Goal: Consume media (video, audio)

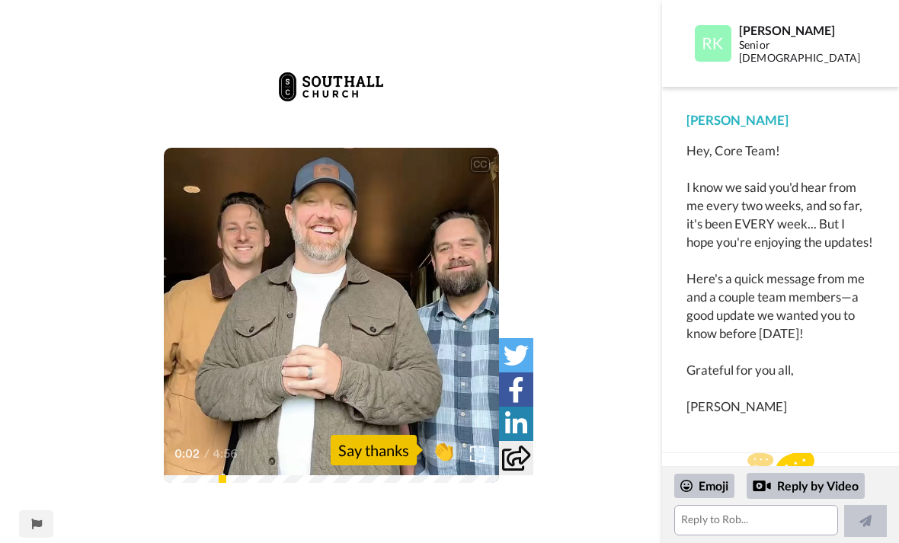
scroll to position [11, 0]
click at [333, 321] on icon at bounding box center [331, 315] width 38 height 38
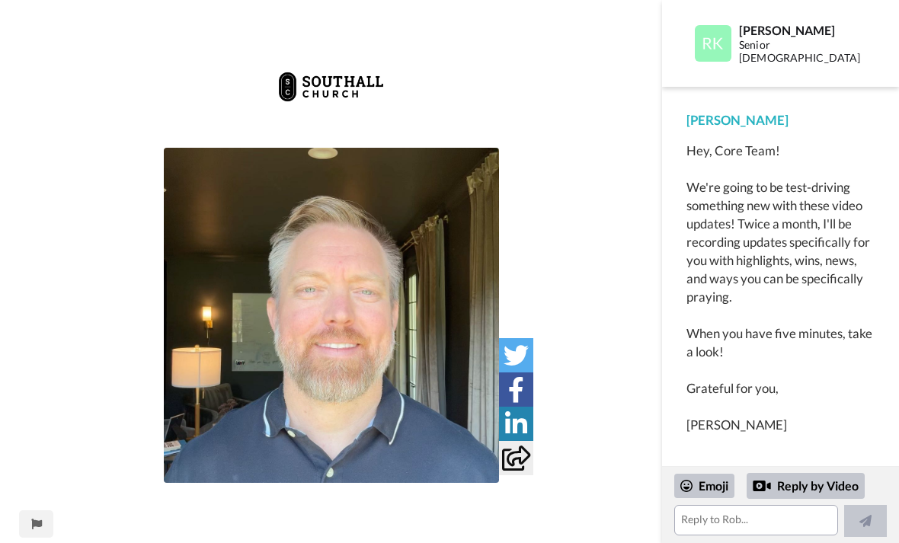
scroll to position [27, 0]
click at [328, 324] on img at bounding box center [331, 315] width 335 height 335
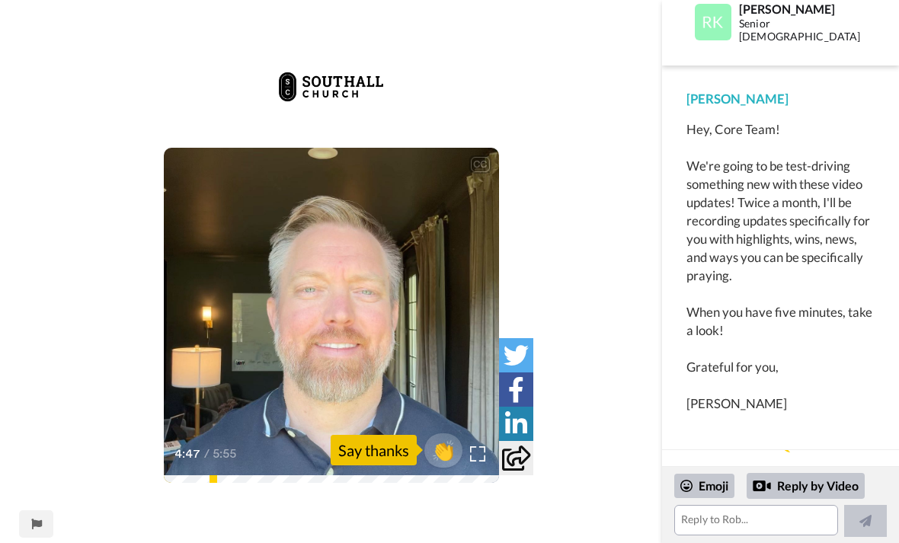
scroll to position [21, 0]
click at [814, 5] on div "[PERSON_NAME] Senior [DEMOGRAPHIC_DATA]" at bounding box center [780, 23] width 188 height 38
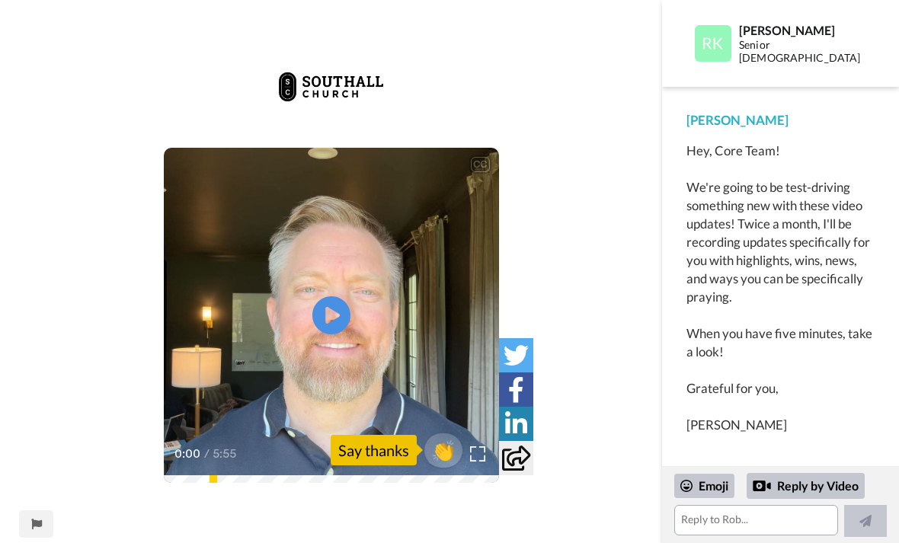
scroll to position [11, 0]
click at [815, 5] on div "Rob Rogers Senior Pastor" at bounding box center [780, 43] width 237 height 87
